Goal: Navigation & Orientation: Understand site structure

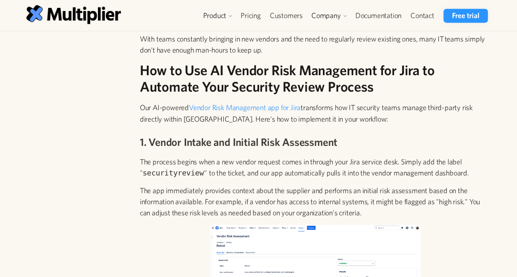
scroll to position [676, 0]
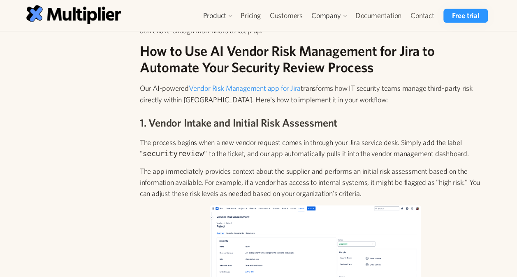
click at [249, 88] on link "Vendor Risk Management app for Jira" at bounding box center [245, 88] width 112 height 9
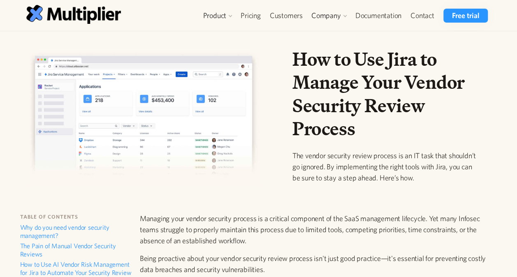
click at [436, 110] on h1 "How to Use Jira to Manage Your Vendor Security Review Process" at bounding box center [386, 94] width 188 height 93
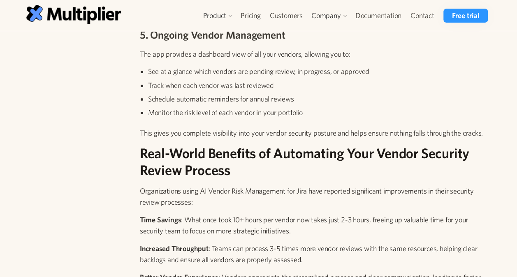
scroll to position [2241, 0]
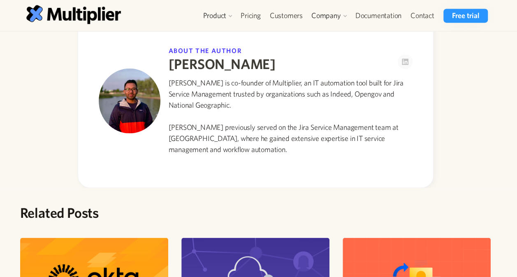
click at [34, 115] on div "About the author Amaresh Ray Amaresh Ray is co-founder of Multiplier, an IT aut…" at bounding box center [255, 100] width 471 height 175
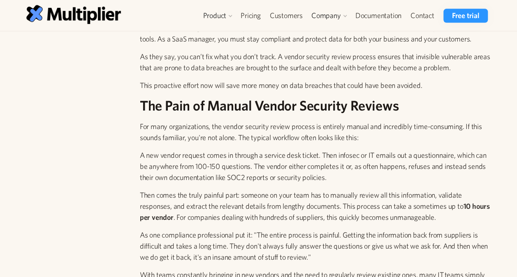
scroll to position [488, 0]
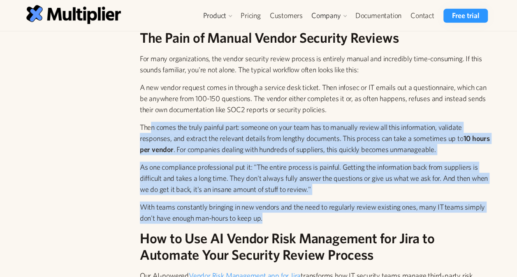
drag, startPoint x: 265, startPoint y: 217, endPoint x: 151, endPoint y: 127, distance: 145.3
click at [151, 127] on p "Then comes the truly painful part: someone on your team has to manually review …" at bounding box center [315, 138] width 351 height 33
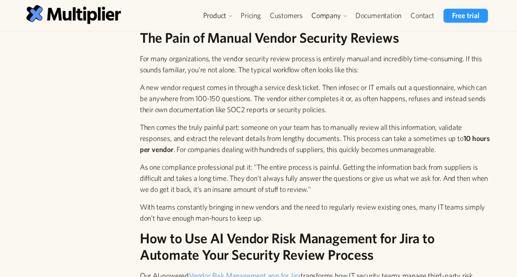
click at [169, 139] on p "Then comes the truly painful part: someone on your team has to manually review …" at bounding box center [315, 138] width 351 height 33
click at [340, 142] on p "Then comes the truly painful part: someone on your team has to manually review …" at bounding box center [315, 138] width 351 height 33
click at [442, 135] on p "Then comes the truly painful part: someone on your team has to manually review …" at bounding box center [315, 138] width 351 height 33
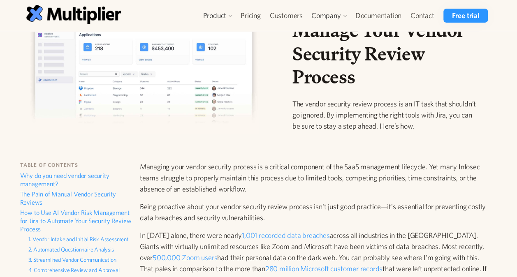
scroll to position [0, 0]
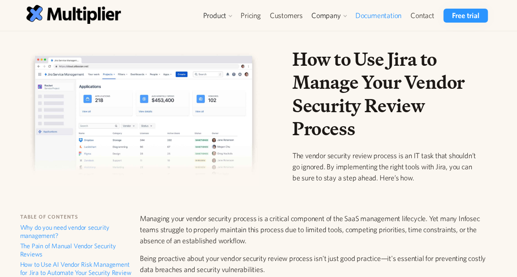
click at [383, 16] on link "Documentation" at bounding box center [378, 16] width 55 height 14
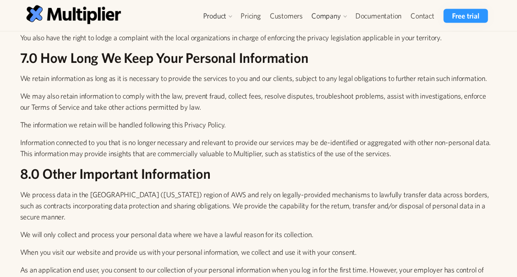
scroll to position [2312, 0]
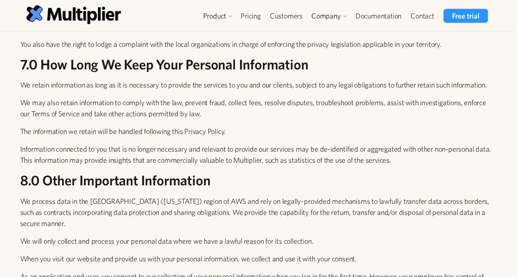
click at [251, 20] on link "Pricing" at bounding box center [250, 16] width 29 height 14
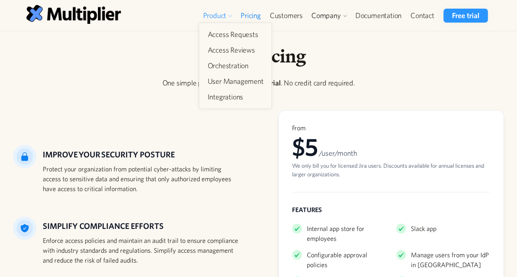
click at [206, 16] on div "Product" at bounding box center [214, 16] width 23 height 10
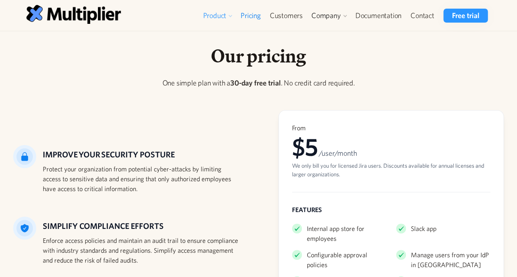
click at [216, 14] on div "Product" at bounding box center [214, 16] width 23 height 10
click at [290, 11] on link "Customers" at bounding box center [286, 16] width 42 height 14
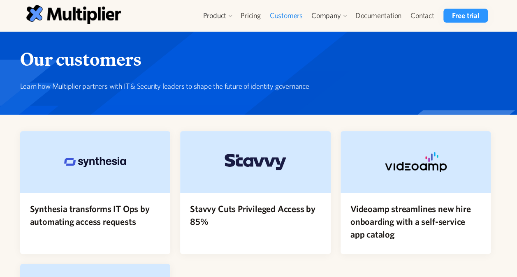
click at [316, 96] on div "Our customers Learn how Multiplier partners with IT & Security leaders to shape…" at bounding box center [259, 73] width 506 height 51
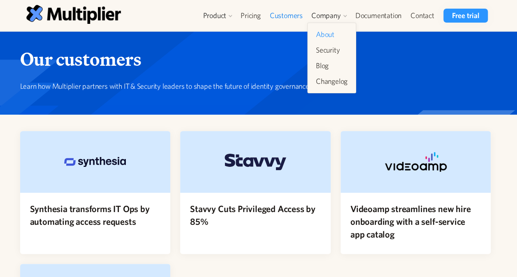
click at [329, 30] on link "About" at bounding box center [332, 34] width 38 height 15
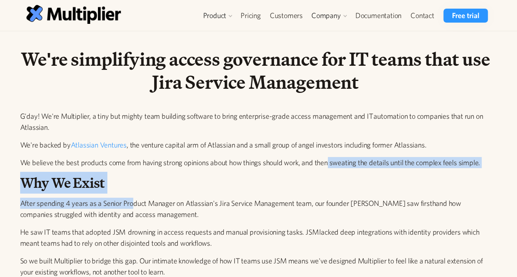
drag, startPoint x: 132, startPoint y: 203, endPoint x: 331, endPoint y: 168, distance: 201.4
click at [331, 168] on div "G'day! We're Multiplier, a tiny but mighty team building software to bring ente…" at bounding box center [255, 247] width 471 height 272
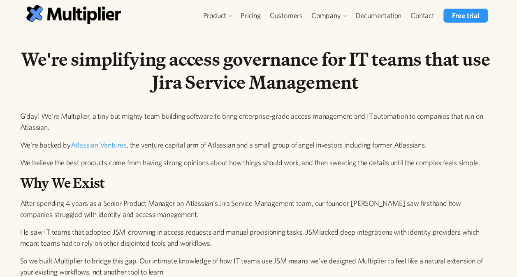
drag, startPoint x: 331, startPoint y: 168, endPoint x: 386, endPoint y: 203, distance: 65.3
click at [386, 203] on p "After spending 4 years as a Senior Product Manager on Atlassian's Jira Service …" at bounding box center [255, 209] width 471 height 22
click at [93, 12] on img at bounding box center [73, 14] width 95 height 19
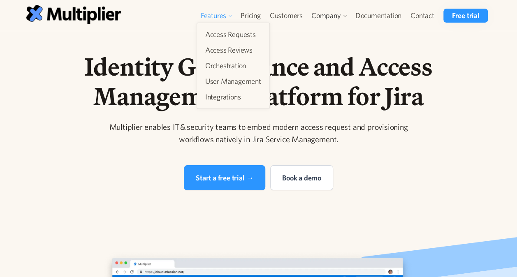
click at [231, 17] on div at bounding box center [230, 16] width 5 height 5
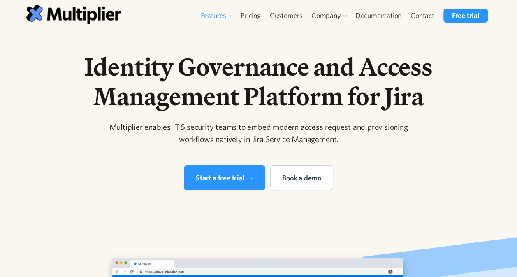
click at [225, 17] on div "Features" at bounding box center [214, 16] width 26 height 10
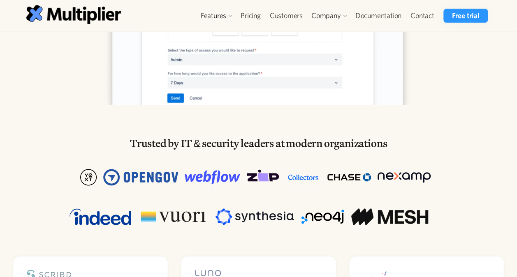
scroll to position [324, 0]
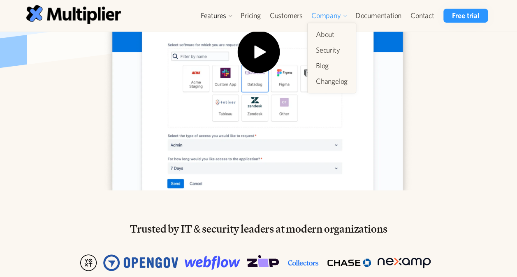
drag, startPoint x: 327, startPoint y: 14, endPoint x: 309, endPoint y: 16, distance: 19.0
click at [309, 16] on div "Company" at bounding box center [329, 16] width 44 height 14
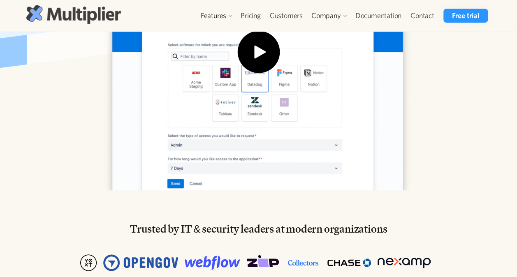
click at [106, 15] on img at bounding box center [73, 14] width 95 height 19
